Goal: Communication & Community: Participate in discussion

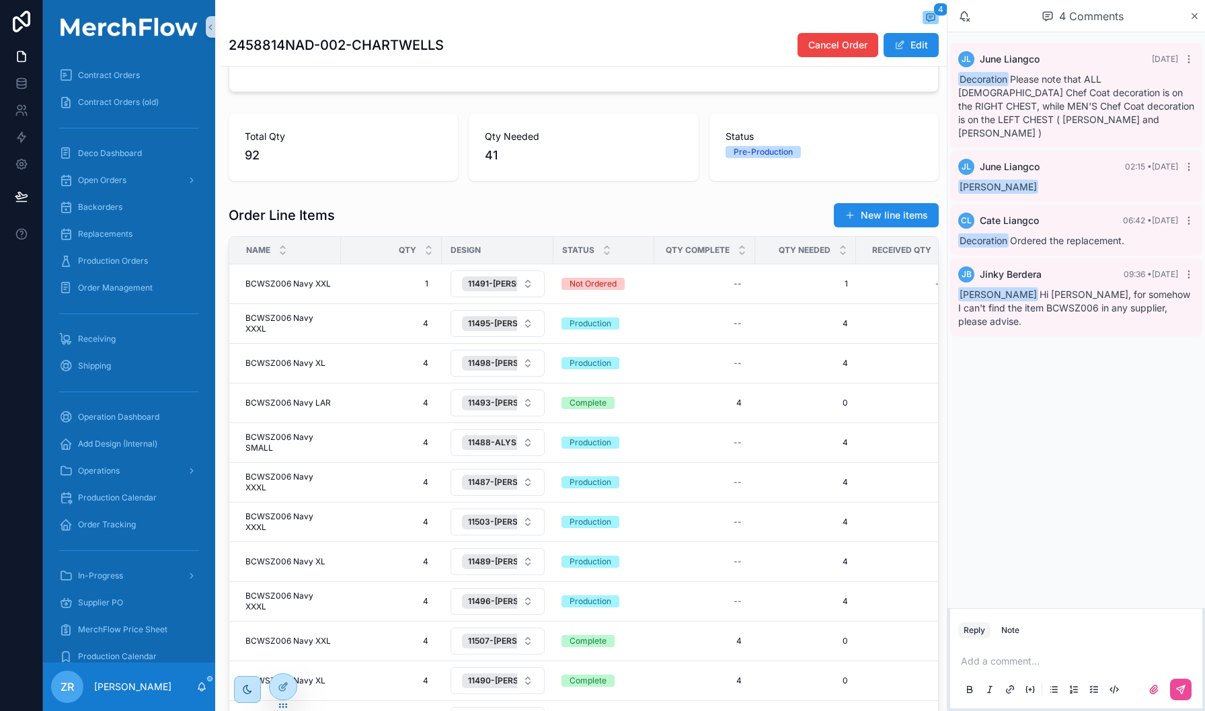
scroll to position [413, 0]
click at [1017, 642] on div "Add a comment..." at bounding box center [1076, 674] width 252 height 67
click at [1017, 641] on div "Add a comment..." at bounding box center [1076, 674] width 252 height 67
click at [1017, 640] on div "Reply Note" at bounding box center [1076, 630] width 252 height 22
click at [1010, 627] on div "Note" at bounding box center [1010, 630] width 18 height 11
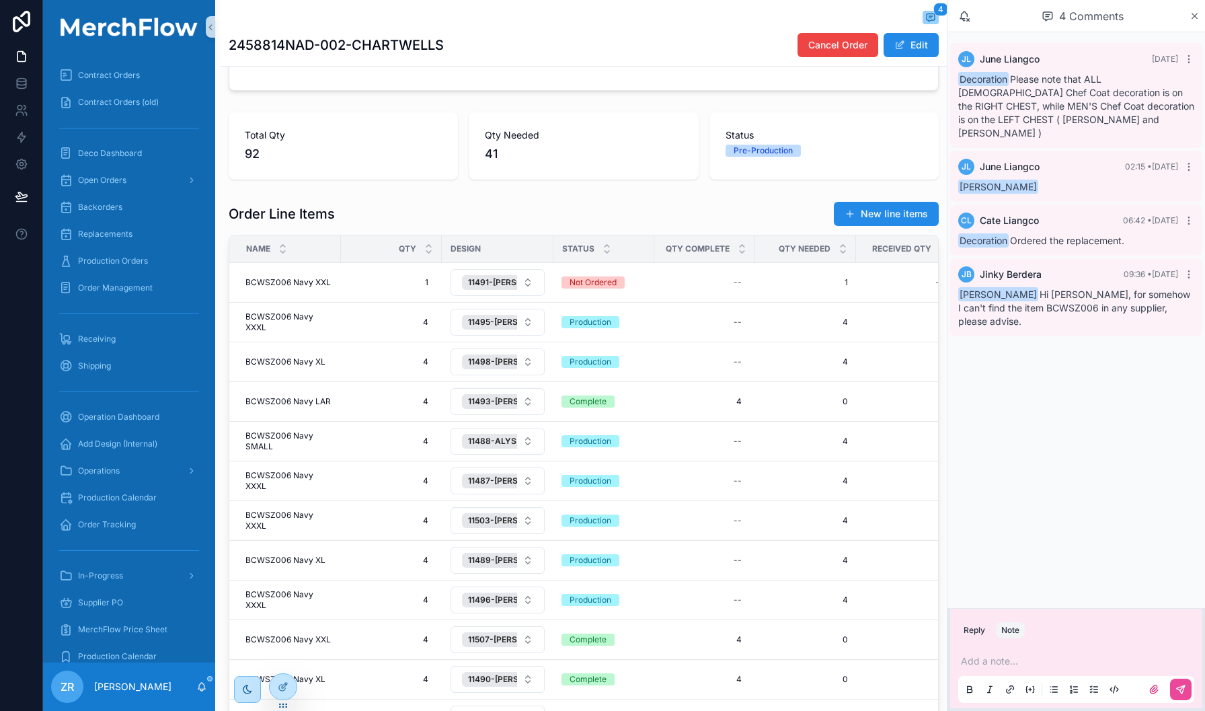
click at [997, 661] on p "scrollable content" at bounding box center [1079, 660] width 236 height 13
click at [1182, 687] on icon "scrollable content" at bounding box center [1181, 689] width 11 height 11
